Goal: Transaction & Acquisition: Purchase product/service

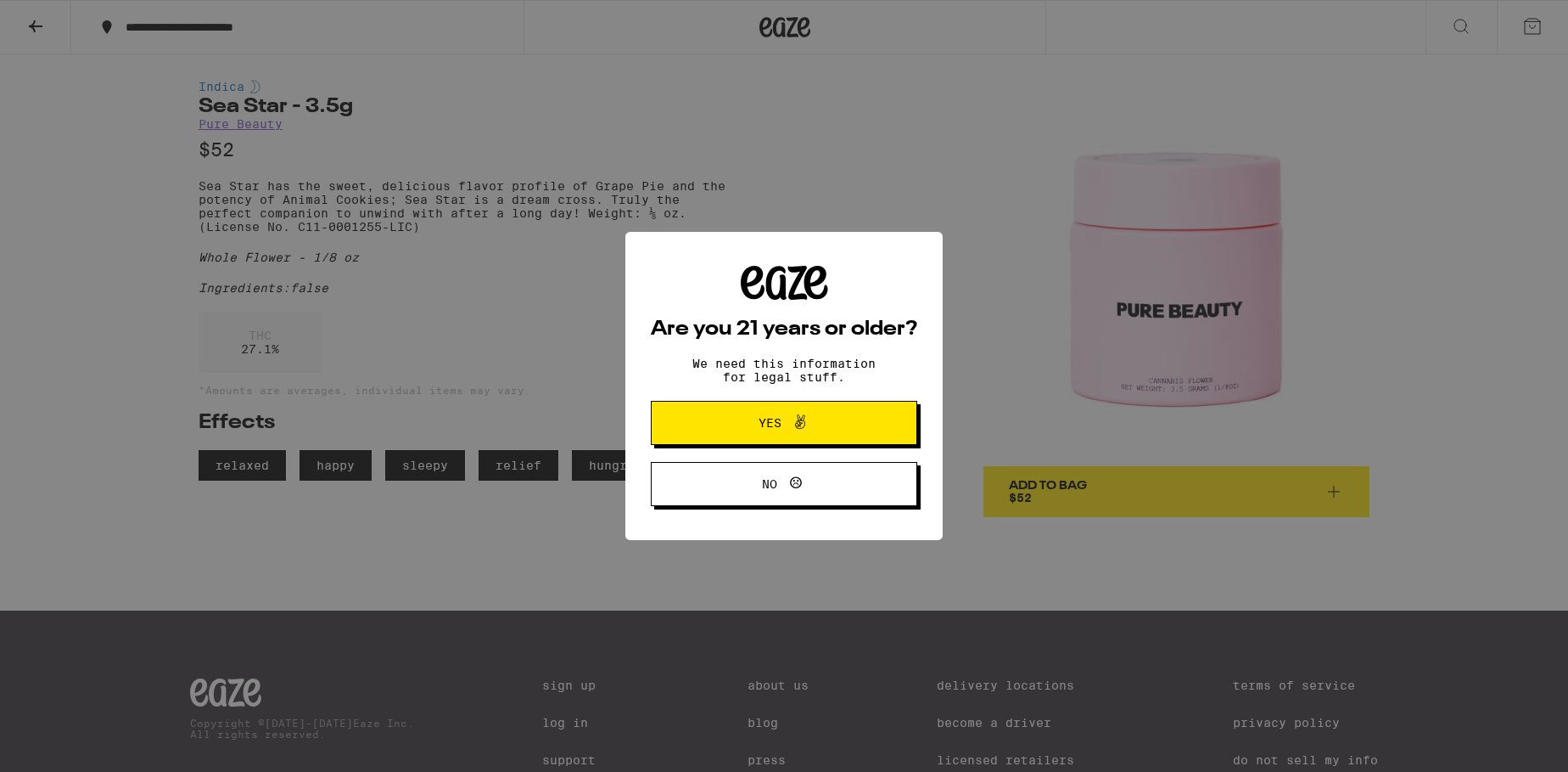
click at [819, 408] on button "Yes" at bounding box center [784, 423] width 266 height 44
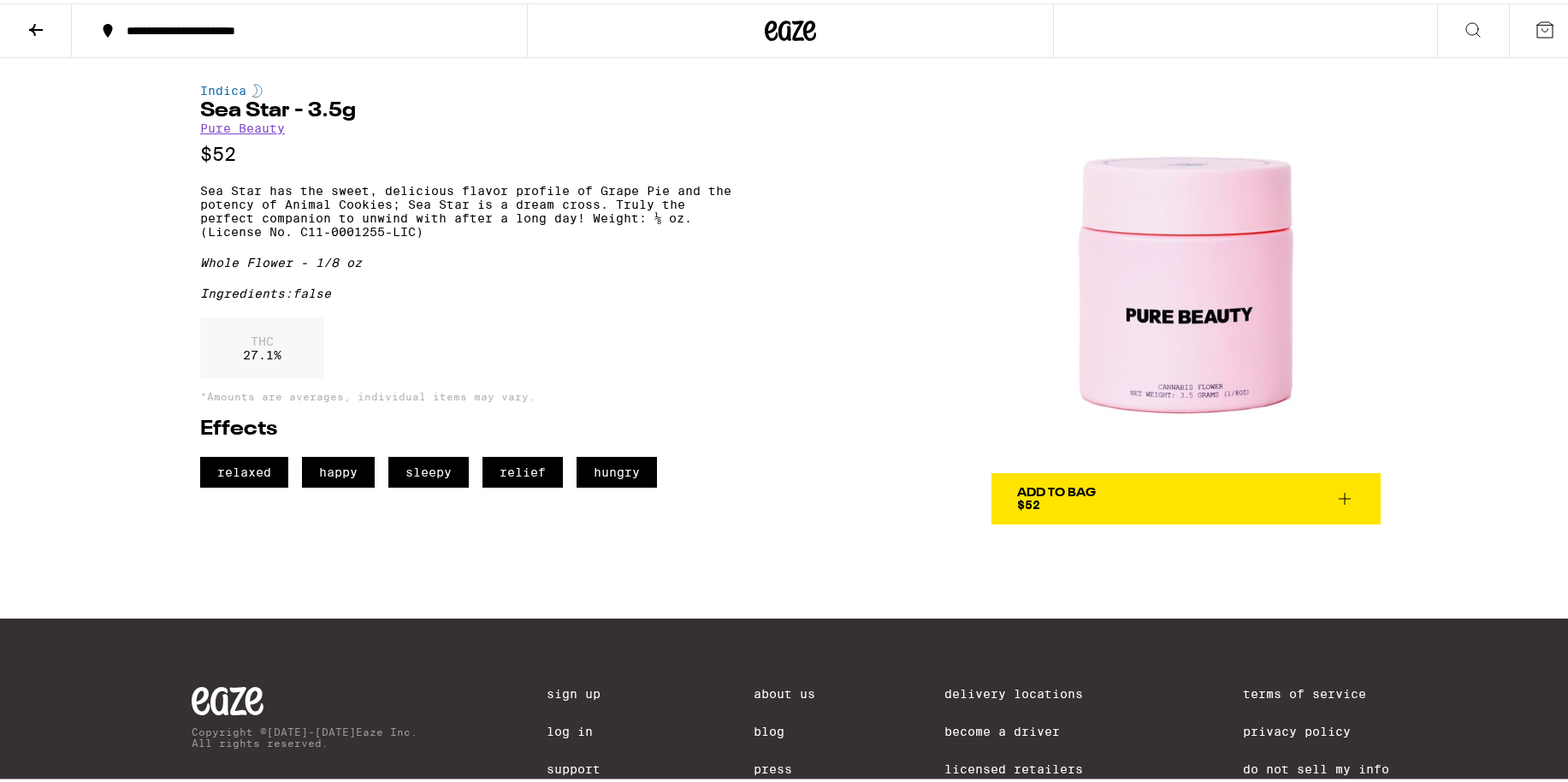
click at [801, 371] on div "Indica Sea Star - 3.5g Pure Beauty $52 Sea Star has the sweet, delicious flavor…" at bounding box center [790, 287] width 1232 height 466
